Goal: Information Seeking & Learning: Find contact information

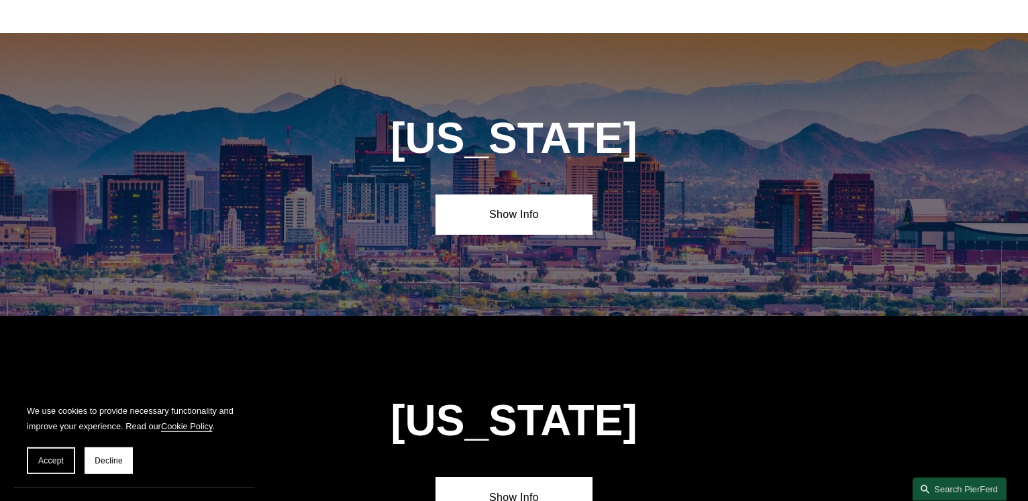
scroll to position [547, 0]
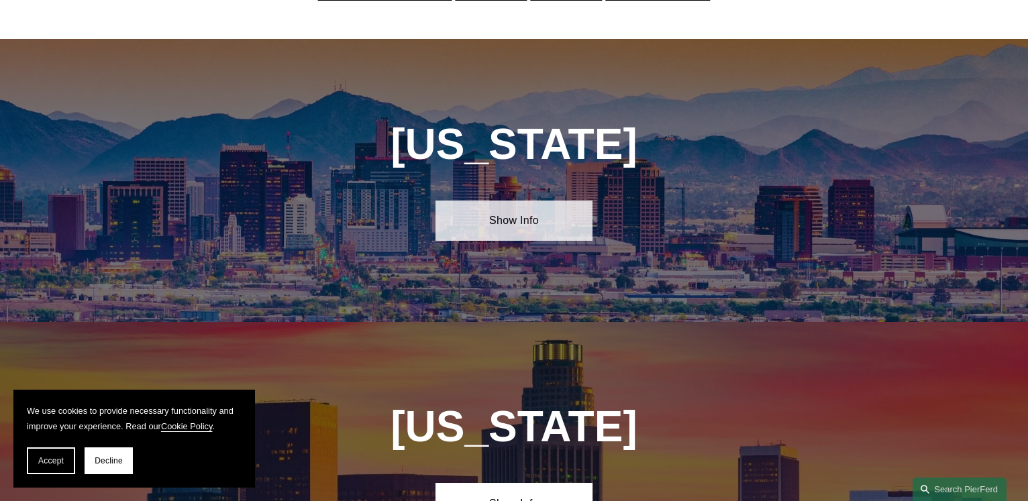
click at [523, 214] on link "Show Info" at bounding box center [513, 221] width 156 height 40
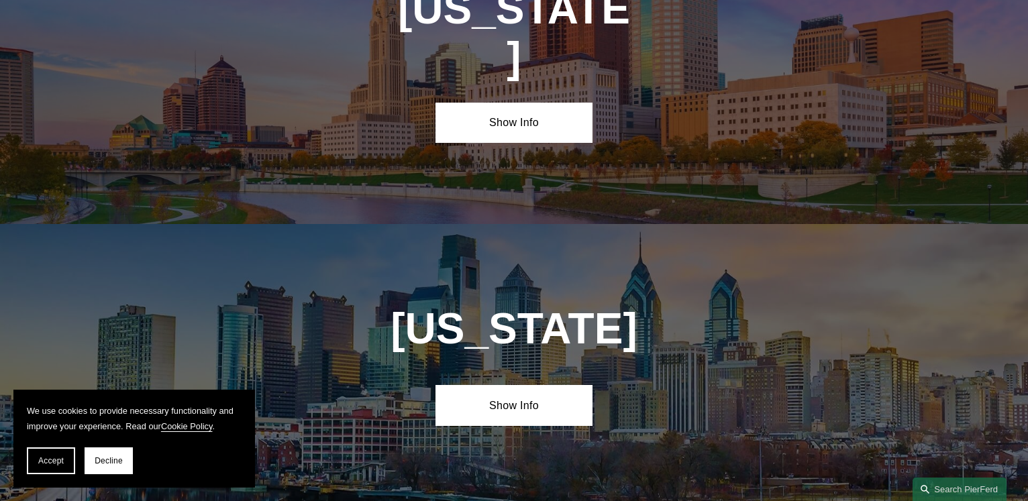
scroll to position [4653, 0]
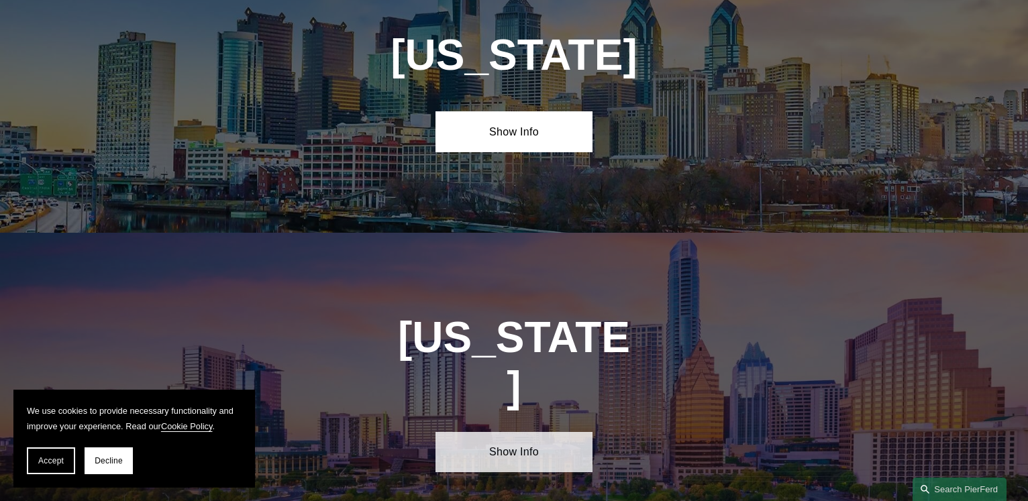
click at [537, 432] on link "Show Info" at bounding box center [513, 452] width 156 height 40
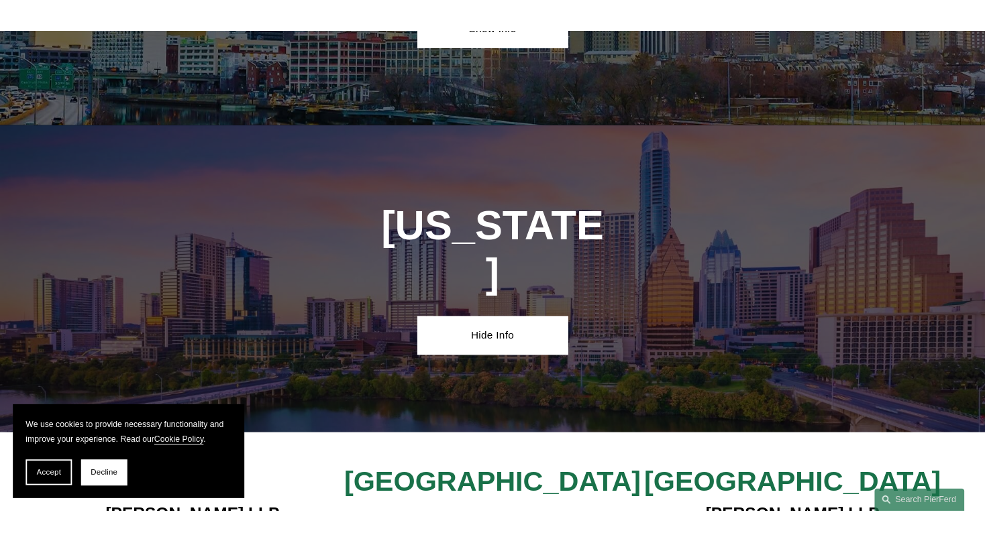
scroll to position [4790, 0]
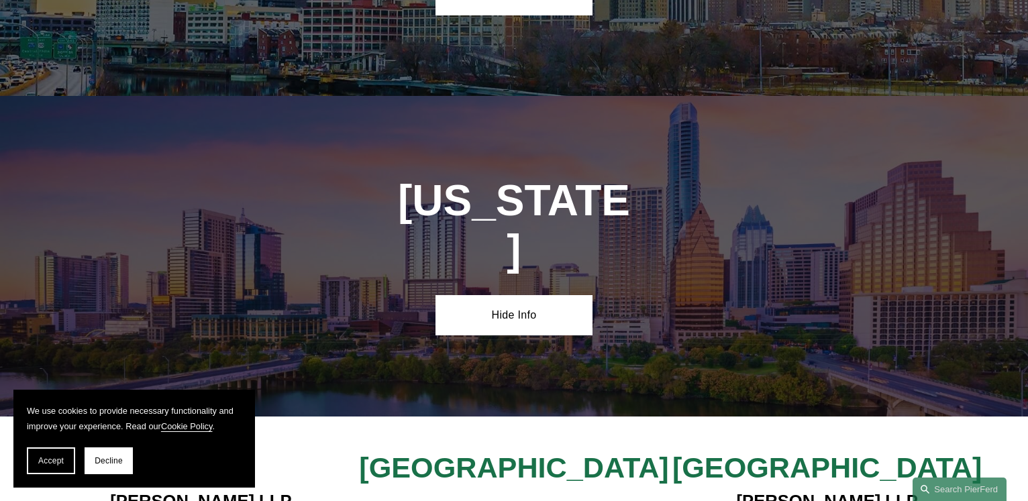
drag, startPoint x: 409, startPoint y: 374, endPoint x: 547, endPoint y: 405, distance: 141.8
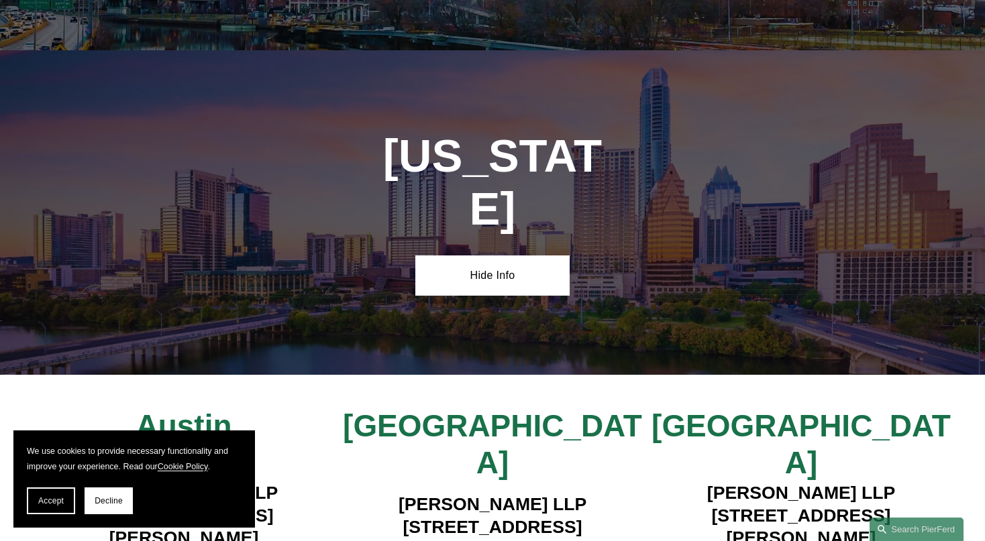
click at [305, 482] on h4 "[PERSON_NAME] LLP [STREET_ADDRESS][PERSON_NAME]" at bounding box center [184, 538] width 309 height 113
copy h4 "[STREET_ADDRESS]"
drag, startPoint x: 388, startPoint y: 346, endPoint x: 610, endPoint y: 341, distance: 222.1
click at [610, 494] on h4 "[PERSON_NAME] LLP [STREET_ADDRESS]" at bounding box center [492, 539] width 309 height 91
drag, startPoint x: 451, startPoint y: 368, endPoint x: 542, endPoint y: 372, distance: 91.3
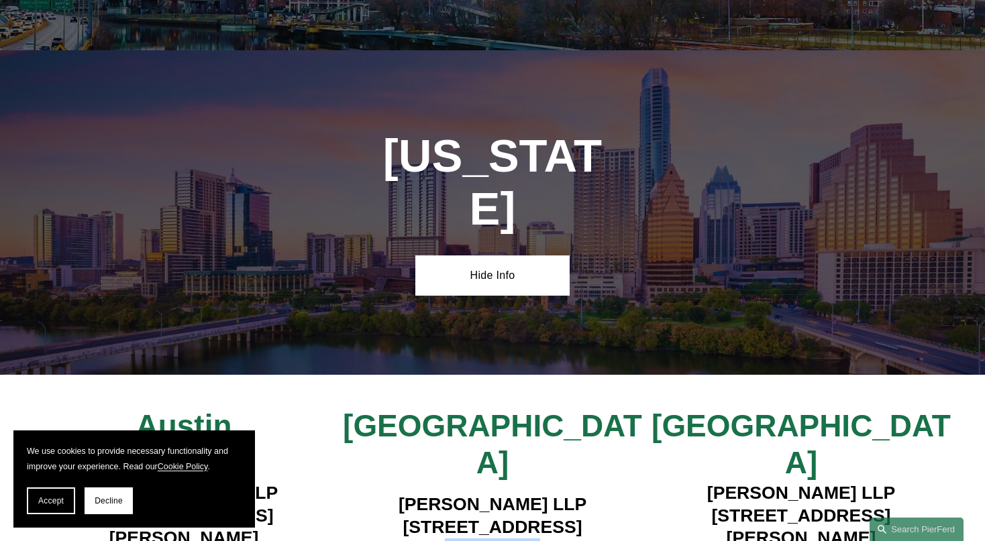
click at [542, 494] on h4 "[PERSON_NAME] LLP [STREET_ADDRESS]" at bounding box center [492, 539] width 309 height 91
copy h4 "Suite 600W"
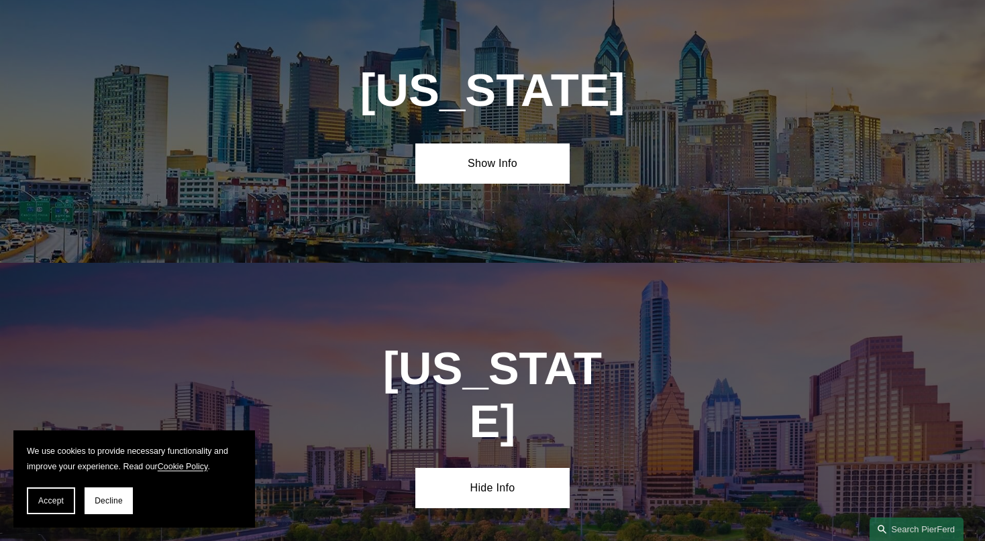
scroll to position [4861, 0]
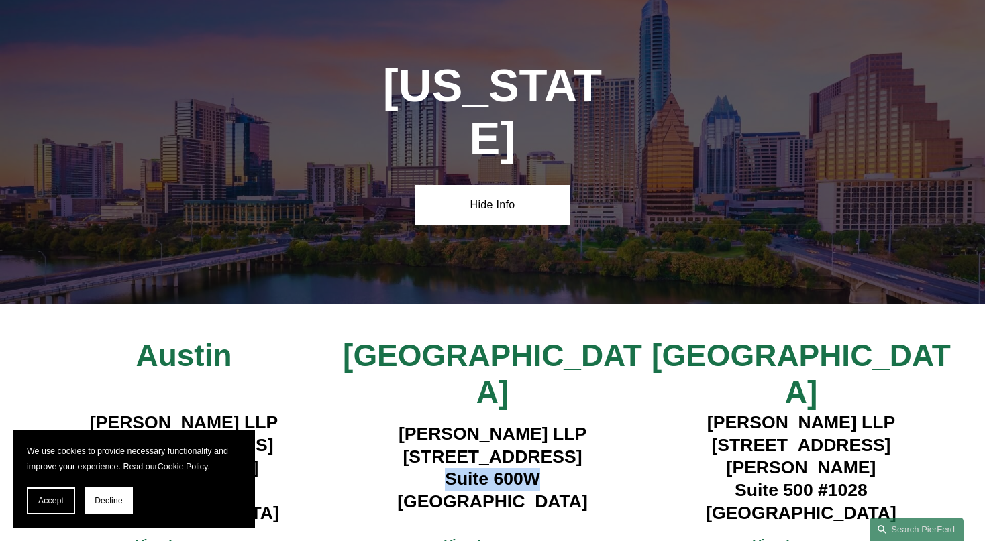
drag, startPoint x: 396, startPoint y: 248, endPoint x: 621, endPoint y: 253, distance: 225.5
click at [621, 423] on h4 "[PERSON_NAME] LLP [STREET_ADDRESS]" at bounding box center [492, 468] width 309 height 91
drag, startPoint x: 389, startPoint y: 272, endPoint x: 602, endPoint y: 274, distance: 212.7
click at [602, 423] on h4 "[PERSON_NAME] LLP [STREET_ADDRESS]" at bounding box center [492, 468] width 309 height 91
copy h4 "[STREET_ADDRESS]"
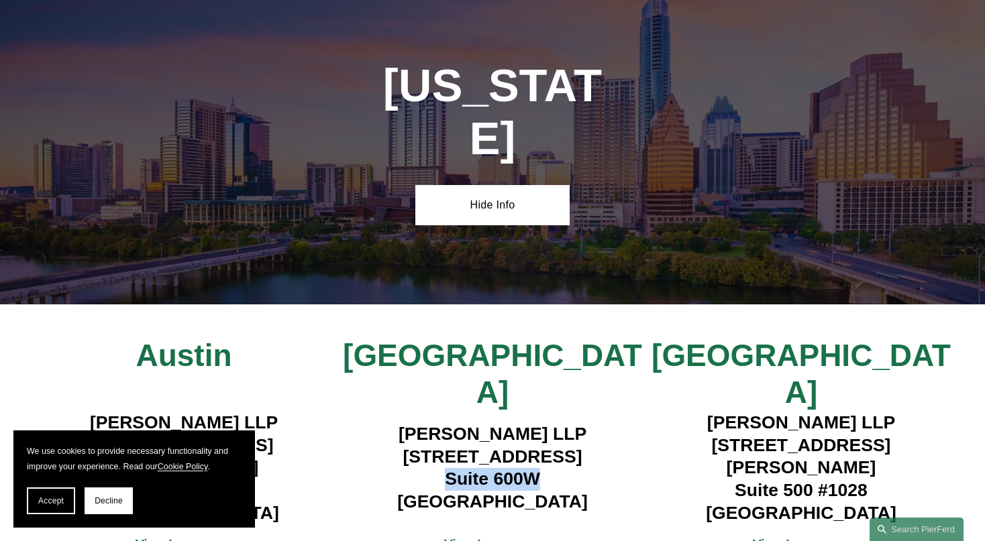
drag, startPoint x: 447, startPoint y: 299, endPoint x: 540, endPoint y: 299, distance: 92.6
click at [540, 423] on h4 "[PERSON_NAME] LLP [STREET_ADDRESS]" at bounding box center [492, 468] width 309 height 91
copy h4 "Suite 600W"
